Goal: Transaction & Acquisition: Purchase product/service

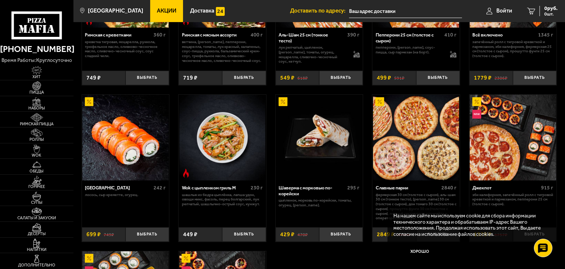
scroll to position [147, 0]
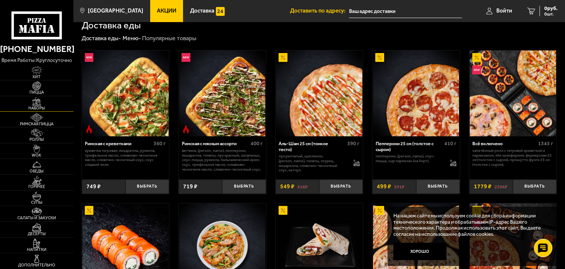
click at [41, 98] on img at bounding box center [36, 101] width 22 height 9
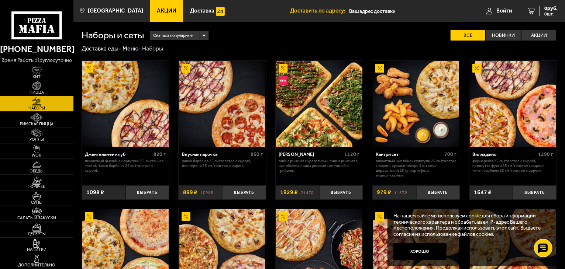
click at [46, 129] on img at bounding box center [36, 133] width 22 height 9
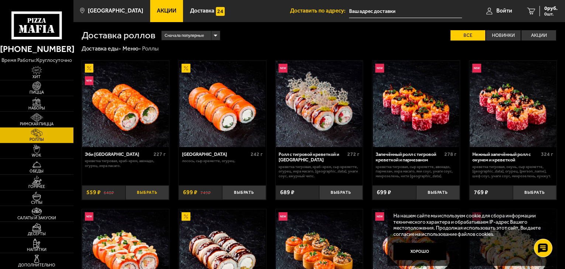
click at [149, 198] on button "Выбрать" at bounding box center [147, 192] width 44 height 14
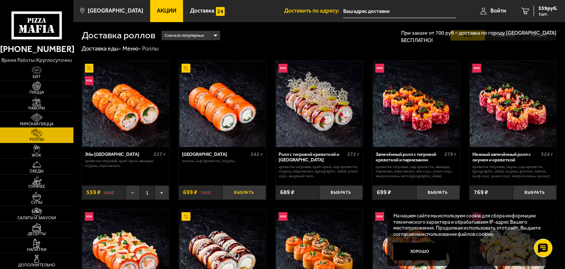
click at [256, 199] on button "Выбрать" at bounding box center [244, 192] width 44 height 14
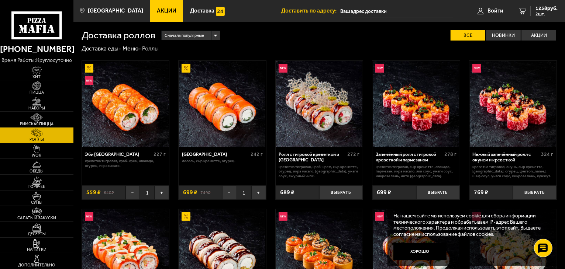
click at [480, 39] on label "Все" at bounding box center [467, 35] width 35 height 11
click at [0, 0] on input "Все" at bounding box center [0, 0] width 0 height 0
click at [542, 6] on span "1258 руб." at bounding box center [546, 8] width 22 height 5
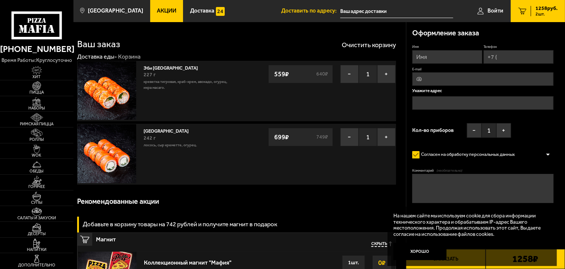
click at [517, 10] on link "2 1258 руб. 2 шт." at bounding box center [537, 11] width 54 height 22
click at [518, 11] on icon "2" at bounding box center [522, 11] width 8 height 7
click at [520, 11] on icon "2" at bounding box center [522, 11] width 8 height 7
click at [369, 43] on button "Очистить корзину" at bounding box center [368, 45] width 54 height 7
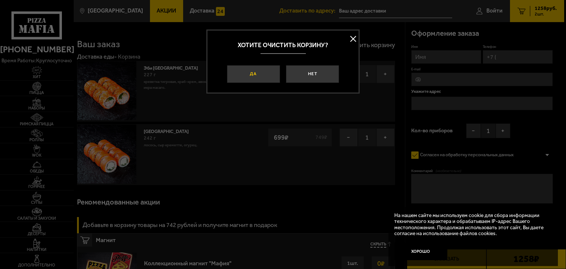
click at [272, 72] on button "Да" at bounding box center [253, 74] width 53 height 18
